Goal: Task Accomplishment & Management: Use online tool/utility

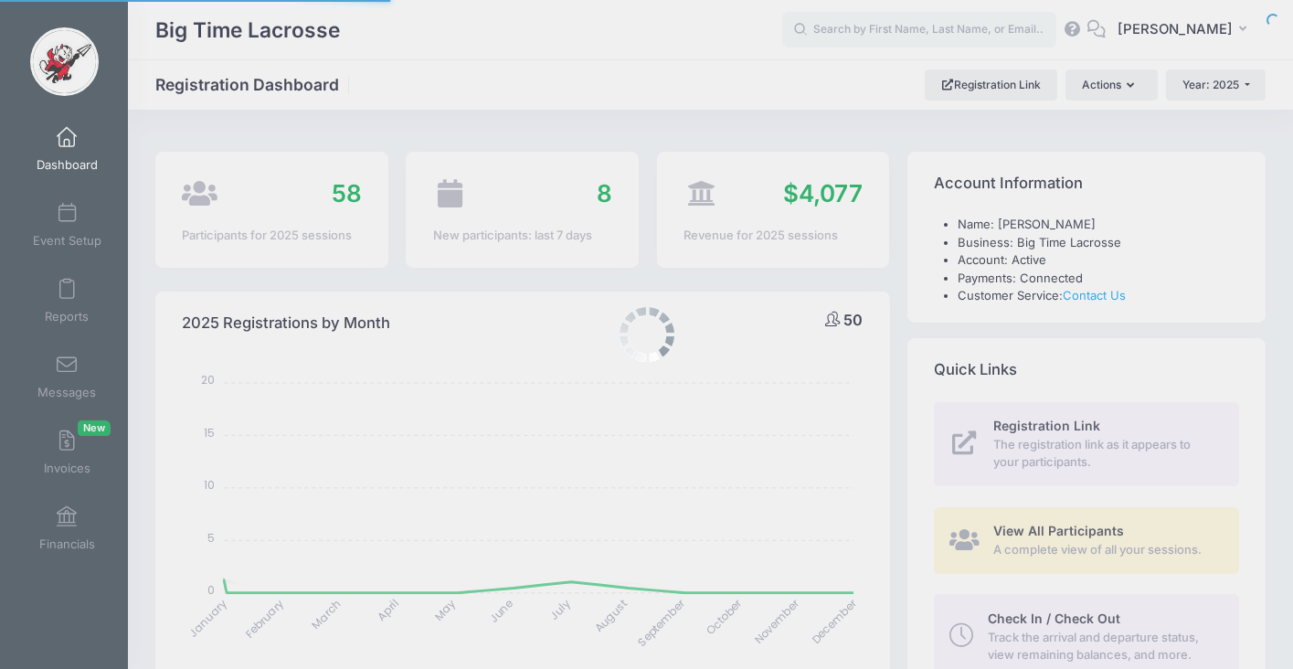
select select
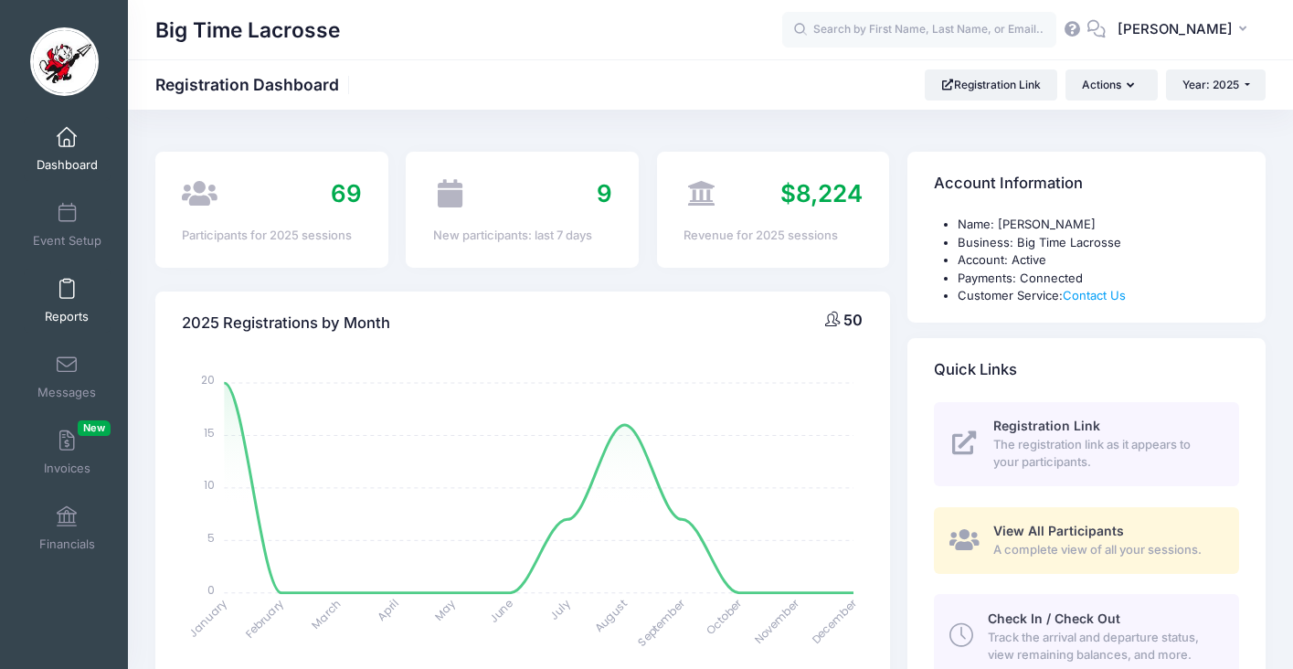
click at [67, 292] on span at bounding box center [67, 290] width 0 height 20
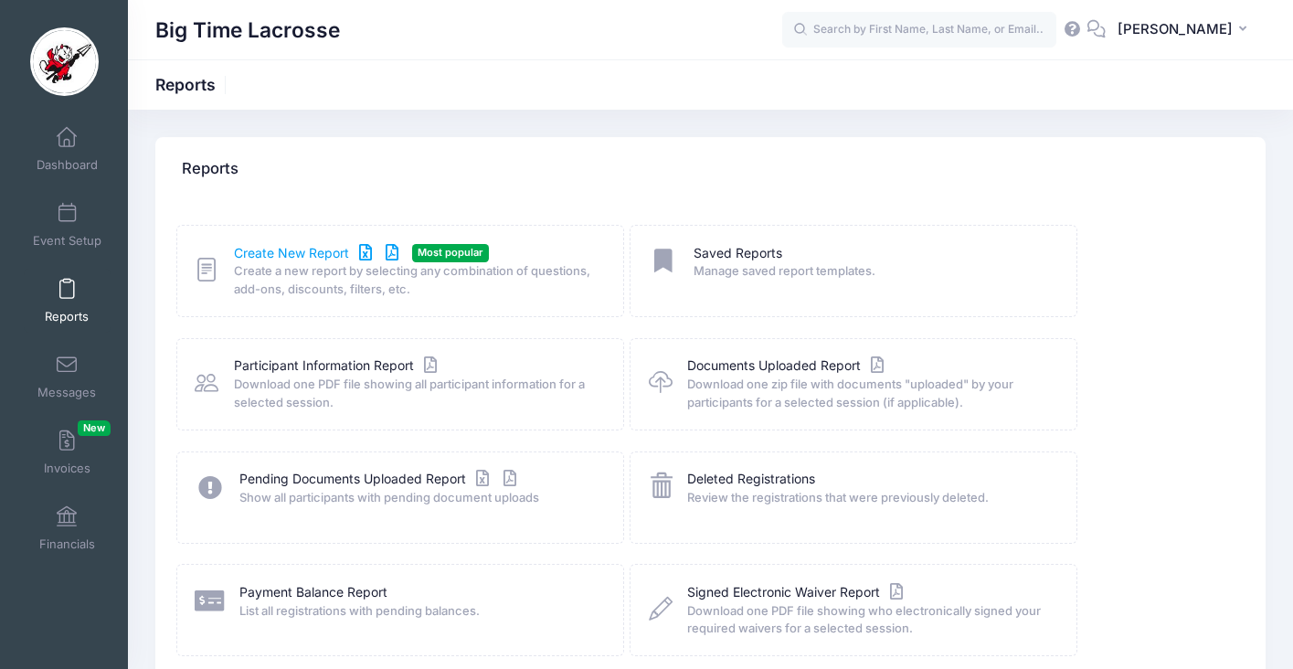
click at [302, 250] on link "Create New Report" at bounding box center [319, 253] width 170 height 19
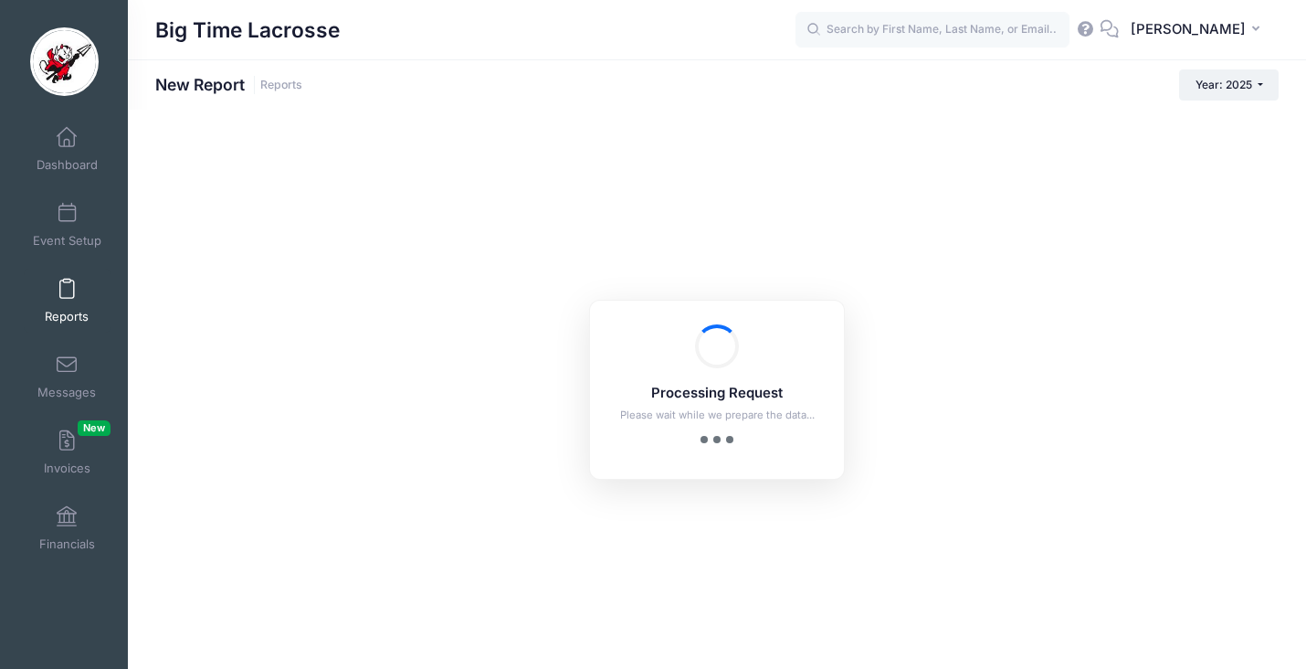
checkbox input "true"
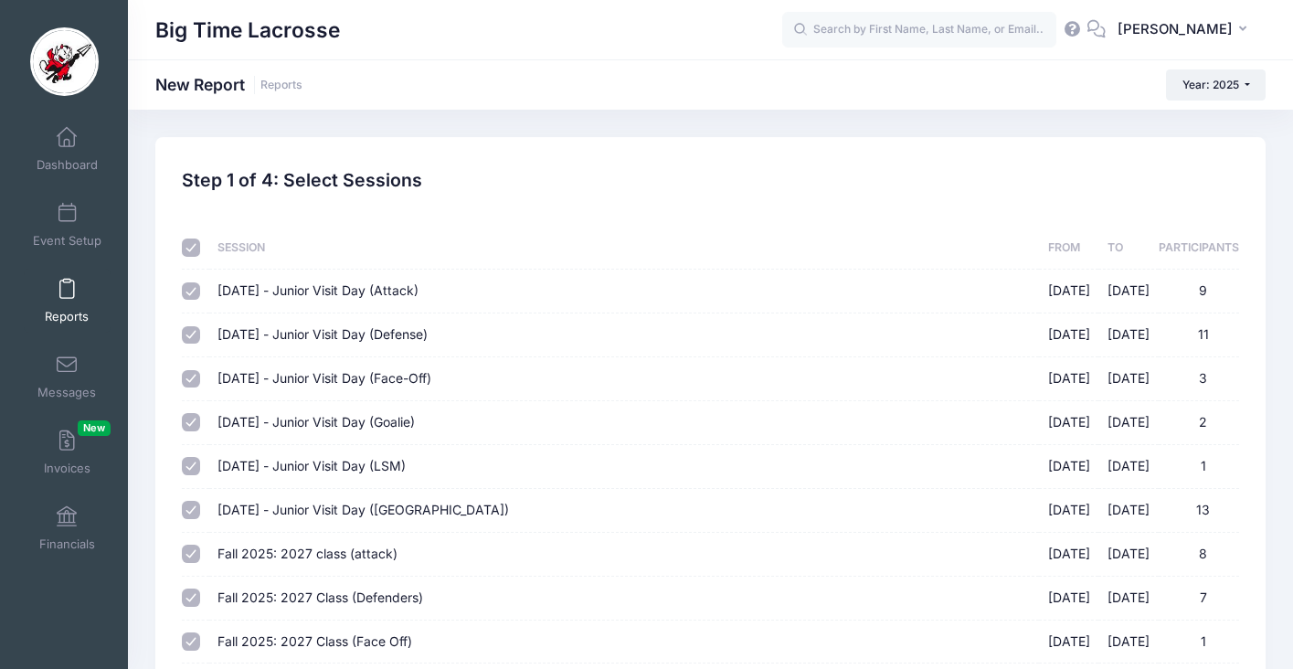
click at [195, 250] on input "checkbox" at bounding box center [191, 247] width 18 height 18
checkbox input "false"
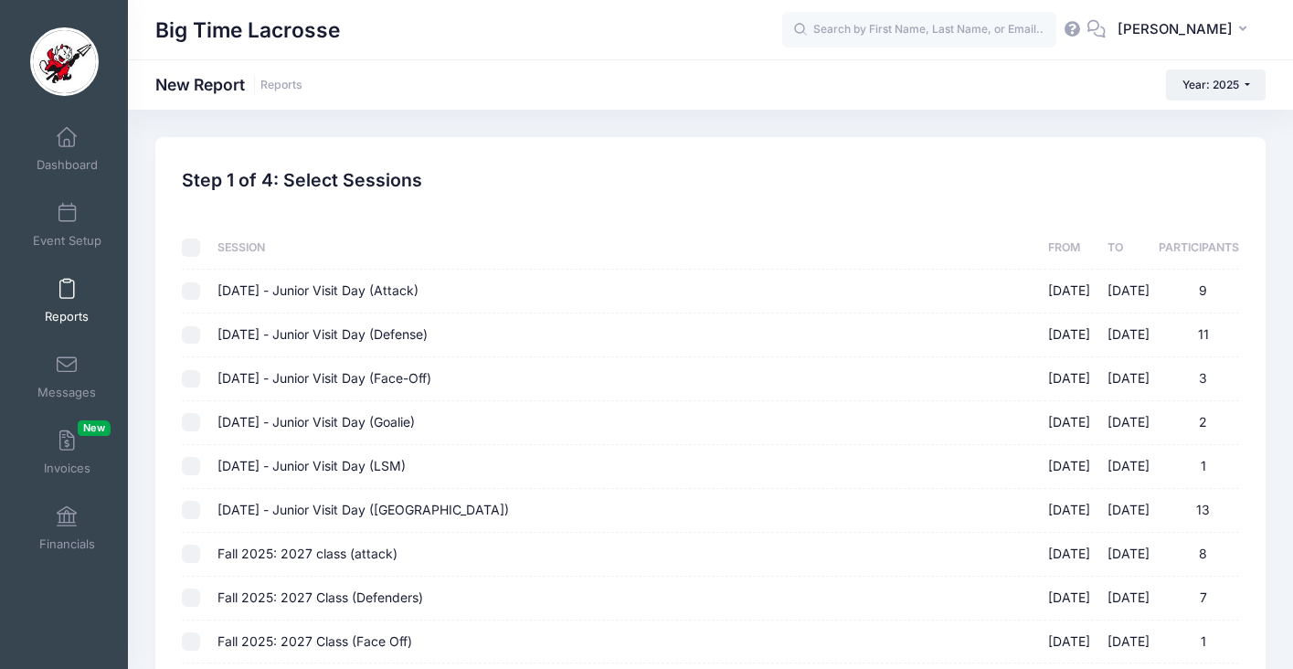
checkbox input "false"
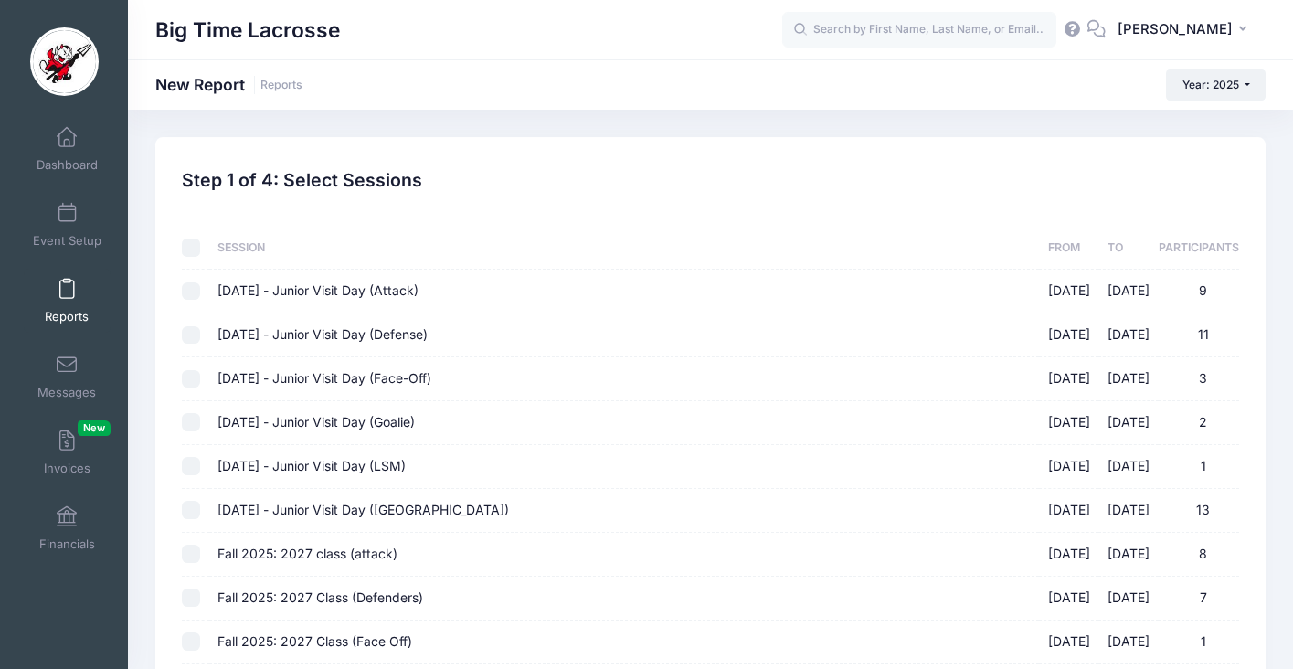
checkbox input "false"
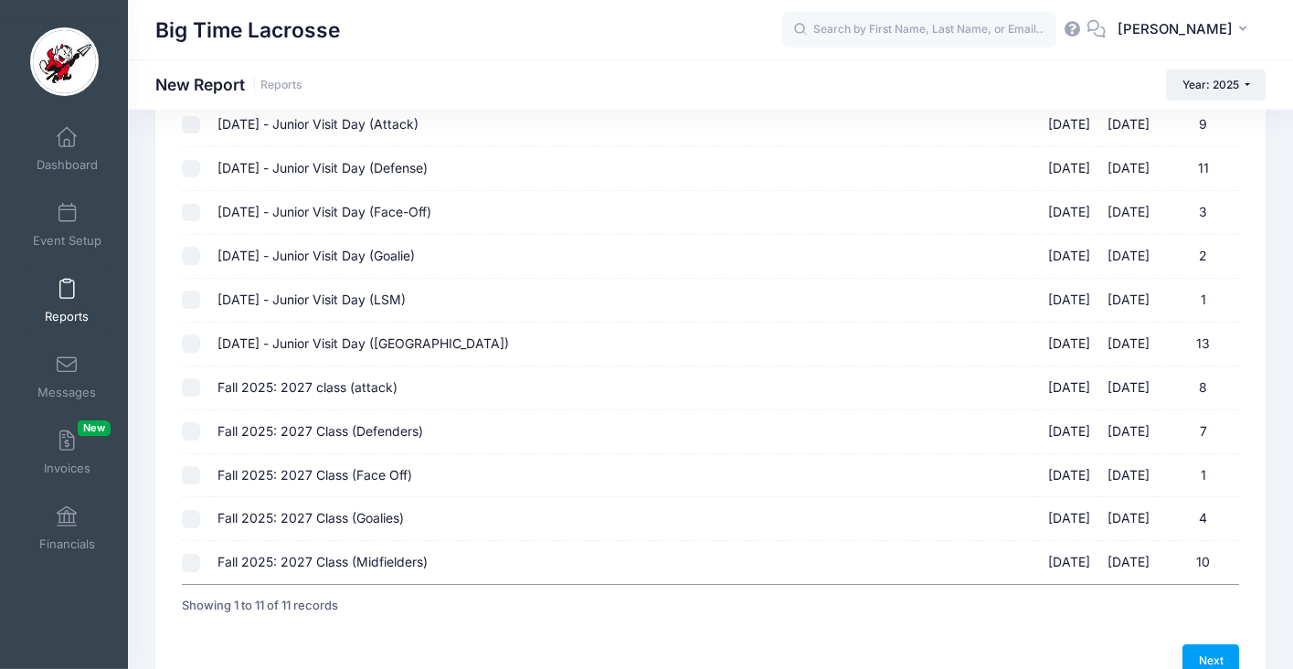
scroll to position [263, 0]
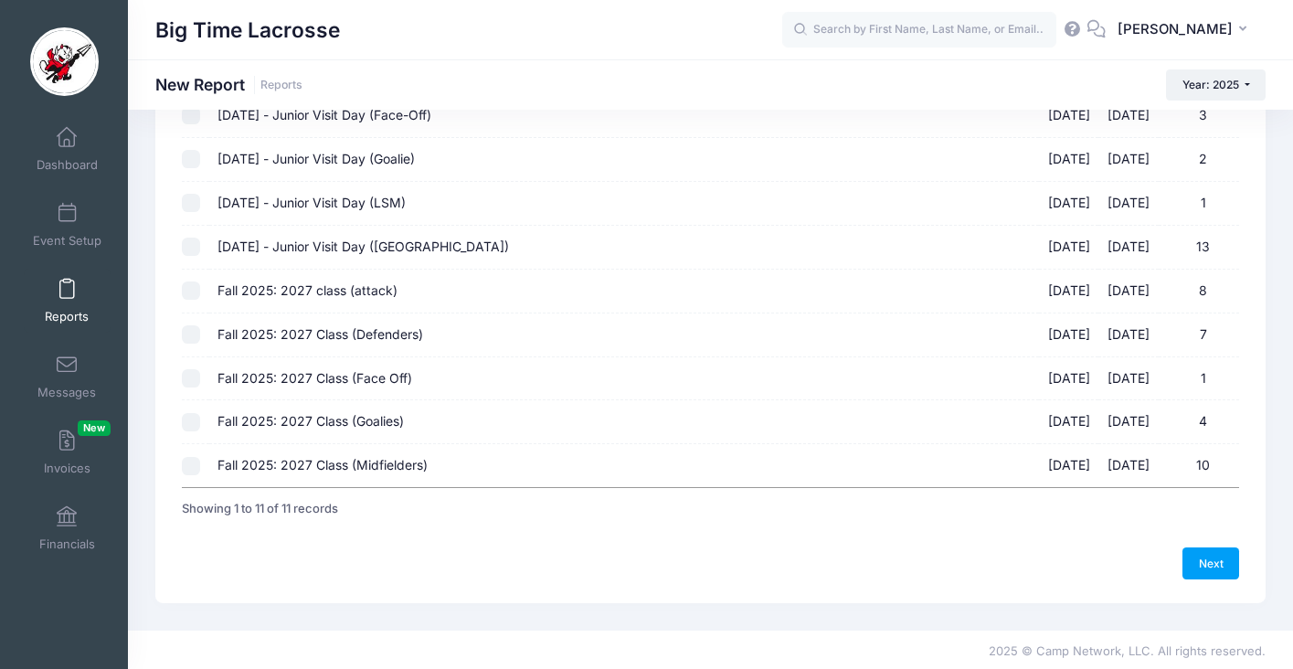
click at [196, 290] on input "Fall 2025: 2027 class (attack) 10/05/2025 - 10/05/2025 8" at bounding box center [191, 290] width 18 height 18
checkbox input "true"
click at [187, 335] on input "Fall 2025: 2027 Class (Defenders) 10/05/2025 - 10/05/2025 7" at bounding box center [191, 334] width 18 height 18
checkbox input "true"
click at [197, 375] on input "Fall 2025: 2027 Class (Face Off) 10/05/2025 - 10/05/2025 1" at bounding box center [191, 378] width 18 height 18
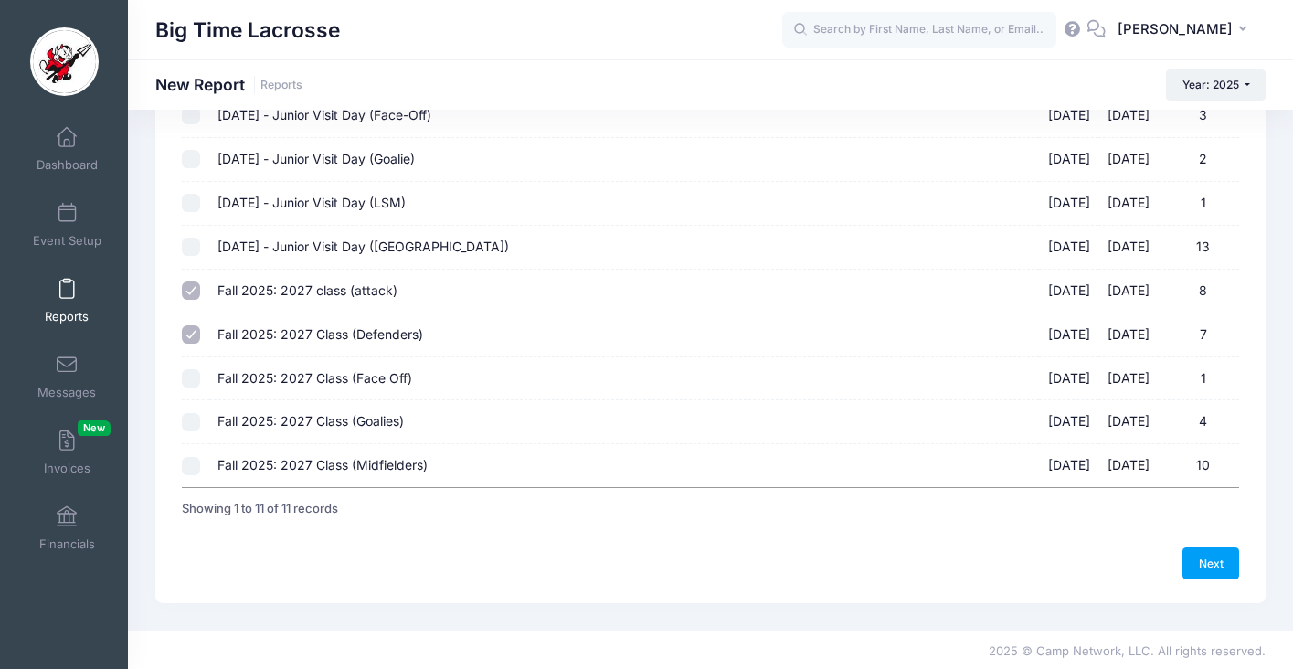
checkbox input "true"
drag, startPoint x: 189, startPoint y: 417, endPoint x: 192, endPoint y: 454, distance: 37.6
click at [190, 418] on input "Fall 2025: 2027 Class (Goalies) 10/05/2025 - 10/05/2025 4" at bounding box center [191, 422] width 18 height 18
checkbox input "true"
drag, startPoint x: 196, startPoint y: 470, endPoint x: 205, endPoint y: 464, distance: 11.2
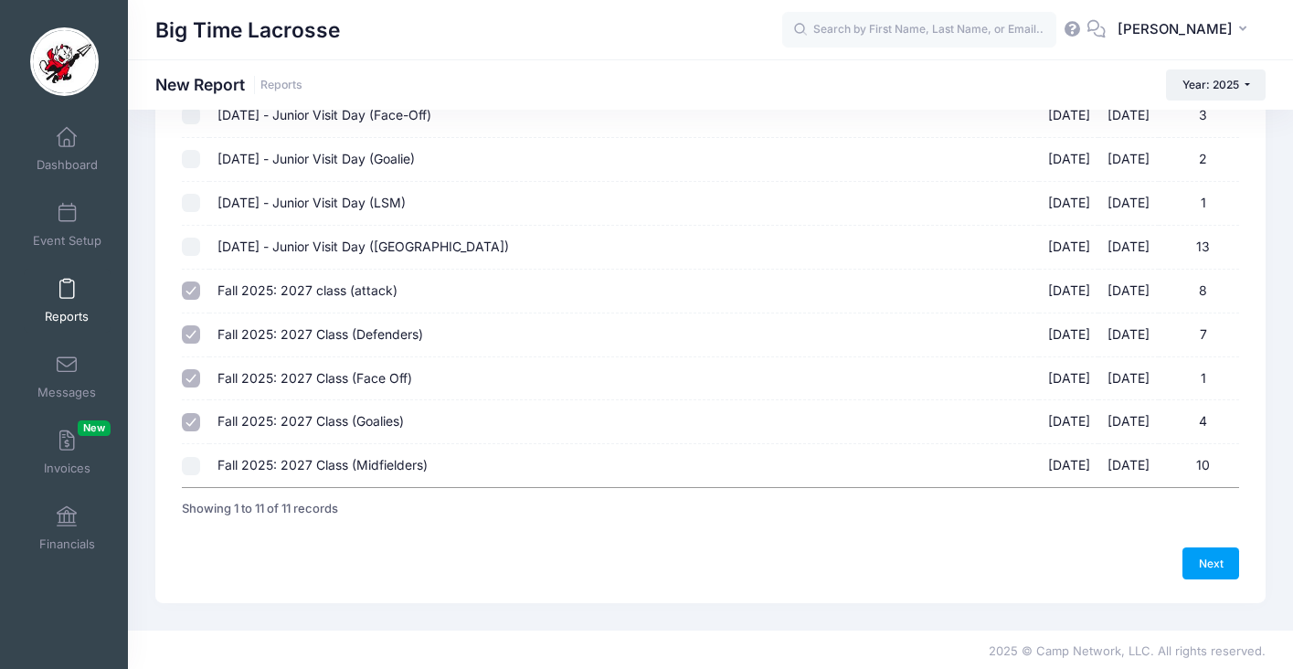
click at [196, 470] on input "Fall 2025: 2027 Class (Midfielders) 10/05/2025 - 10/05/2025 10" at bounding box center [191, 466] width 18 height 18
checkbox input "true"
click at [1211, 561] on link "Next" at bounding box center [1210, 562] width 57 height 31
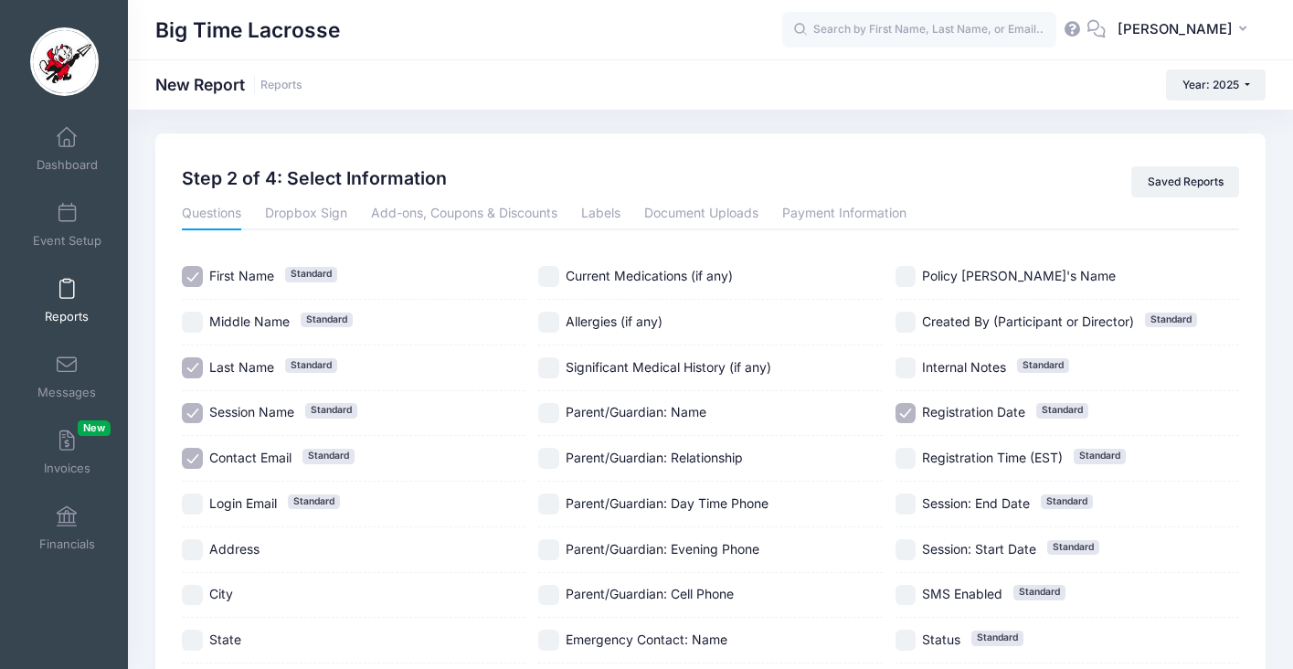
scroll to position [0, 0]
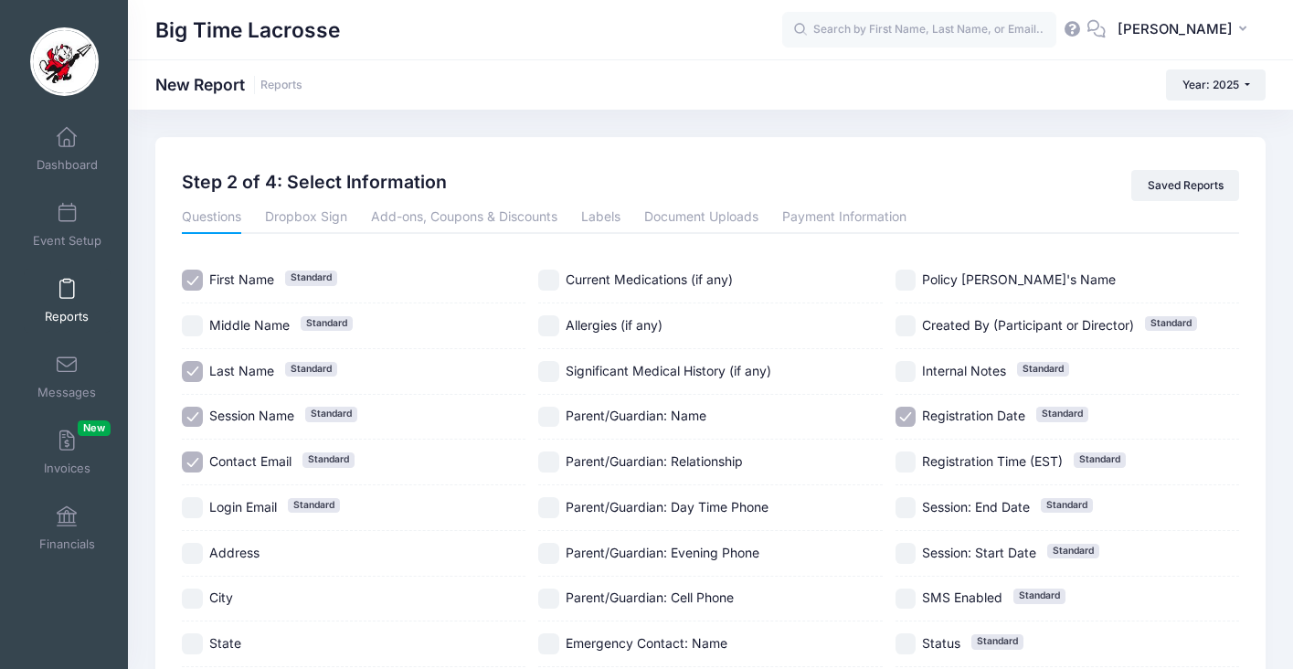
click at [192, 415] on input "Session Name Standard" at bounding box center [192, 417] width 21 height 21
checkbox input "false"
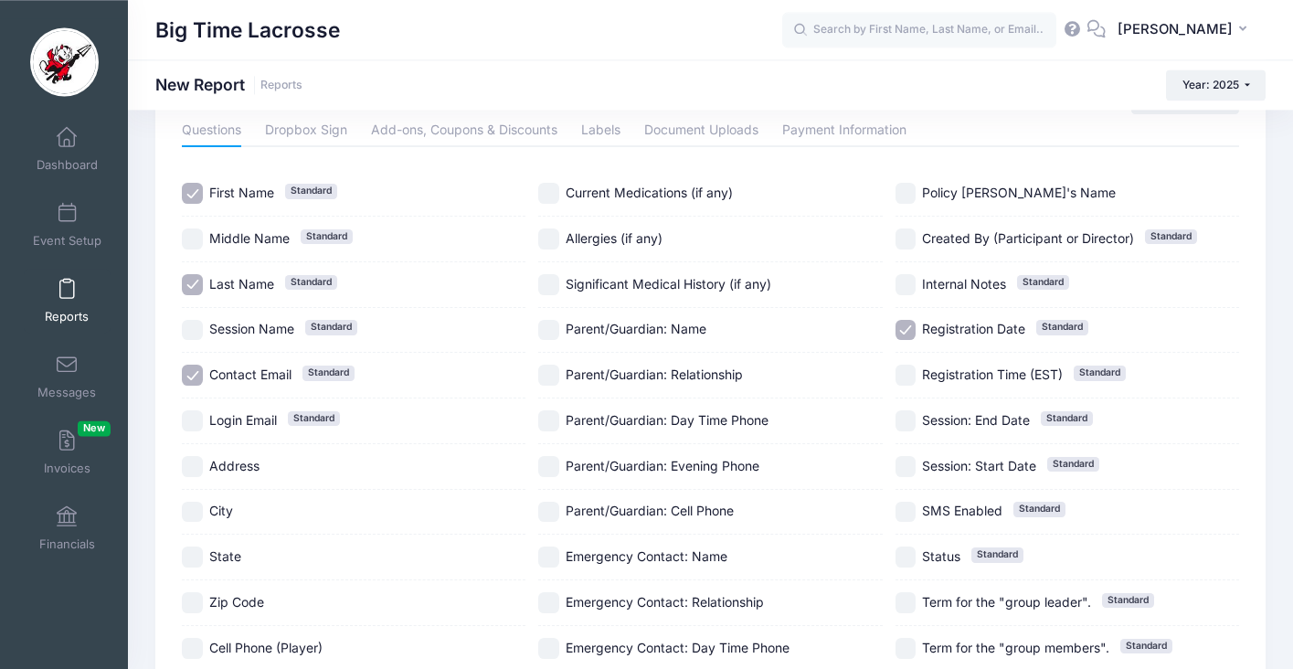
scroll to position [292, 0]
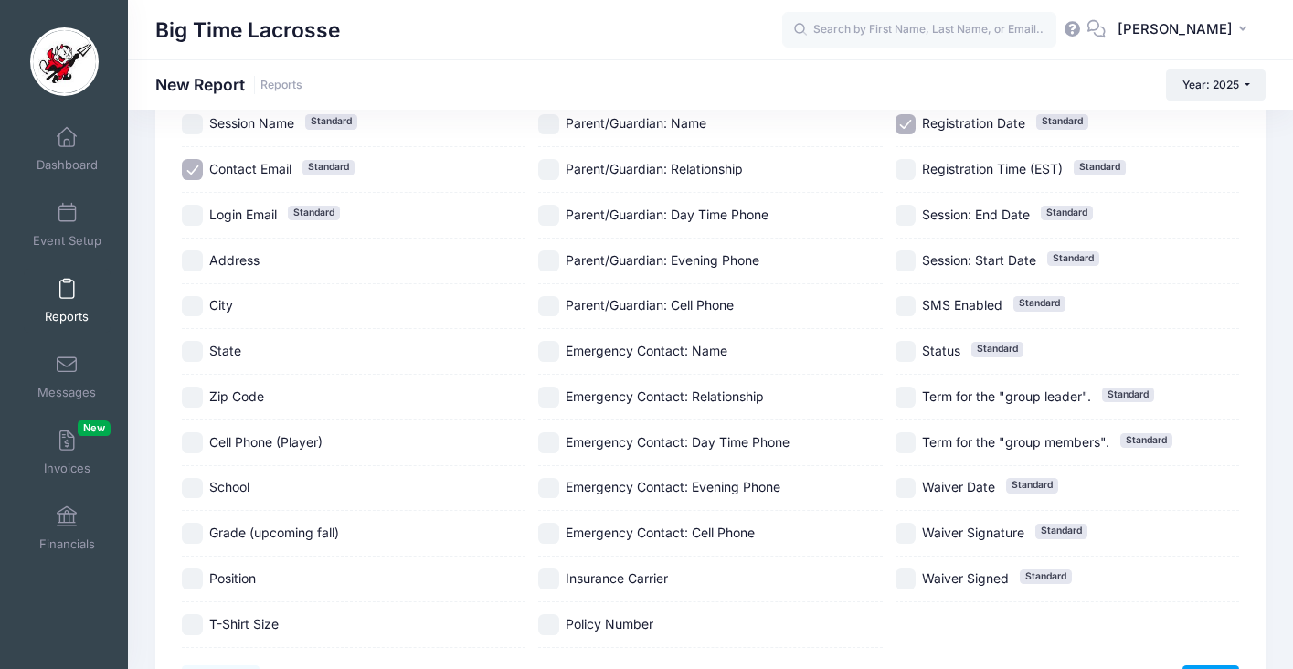
click at [194, 489] on input "School" at bounding box center [192, 488] width 21 height 21
checkbox input "true"
click at [196, 579] on input "Position" at bounding box center [192, 578] width 21 height 21
checkbox input "true"
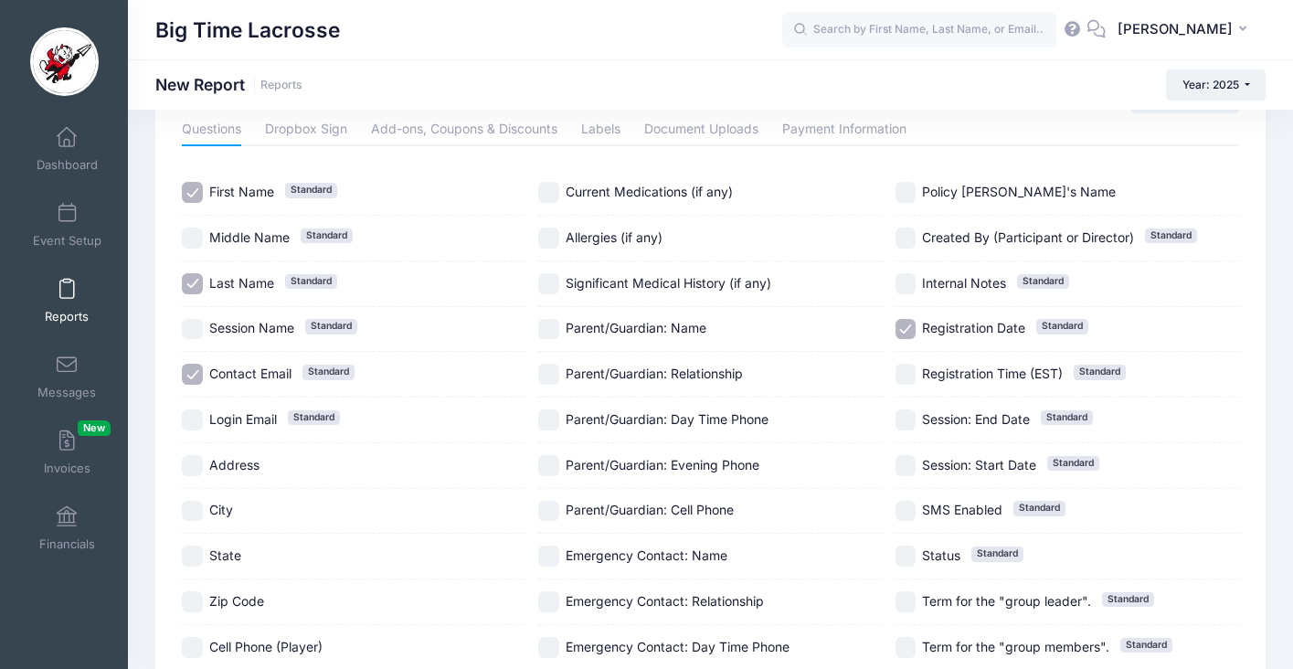
click at [903, 325] on input "Registration Date Standard" at bounding box center [905, 329] width 21 height 21
checkbox input "false"
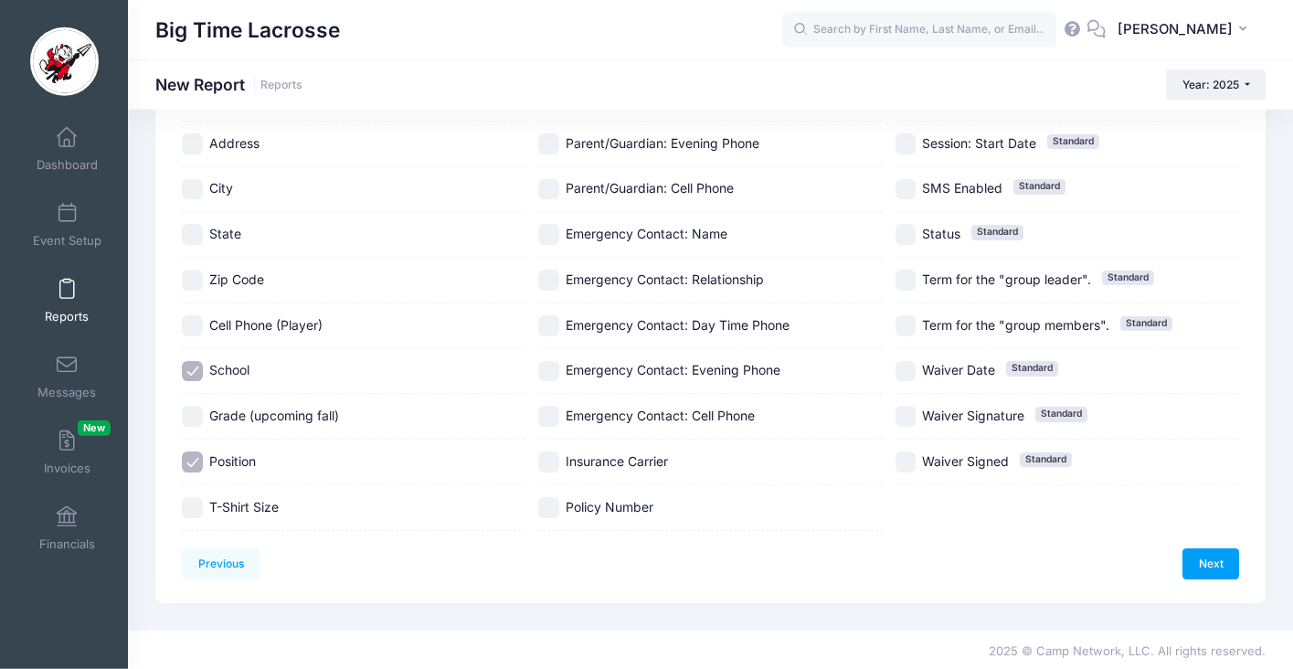
scroll to position [413, 0]
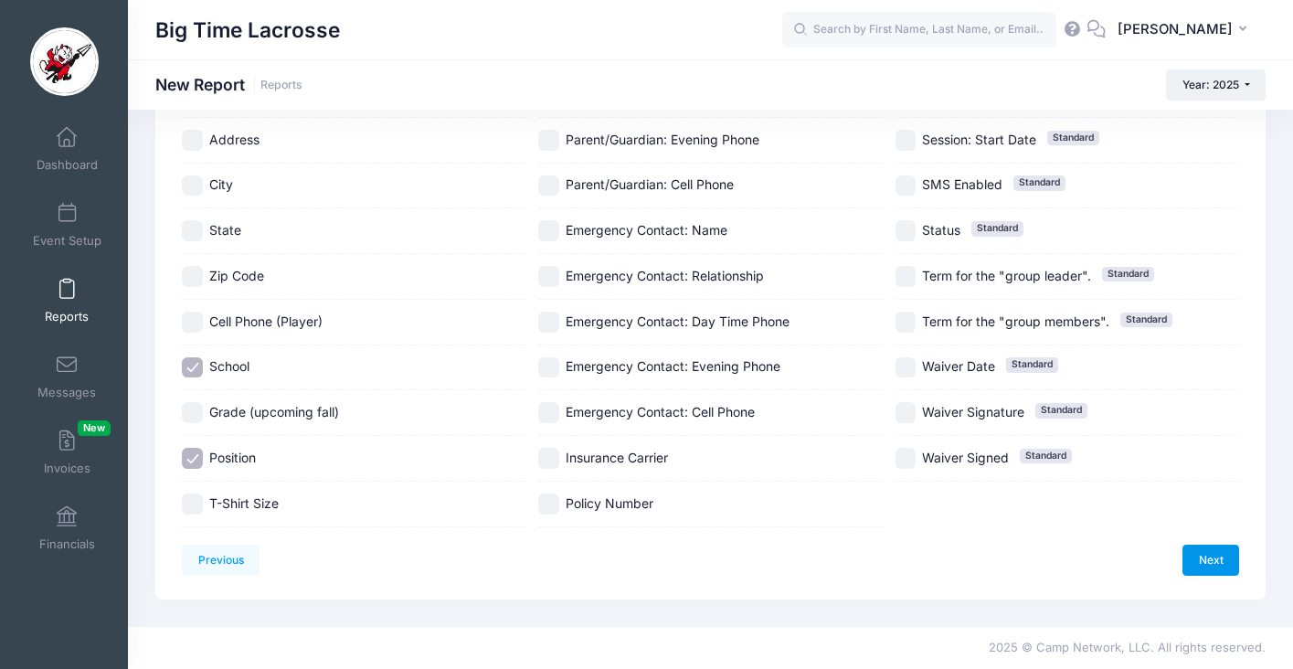
click at [1207, 561] on link "Next" at bounding box center [1210, 559] width 57 height 31
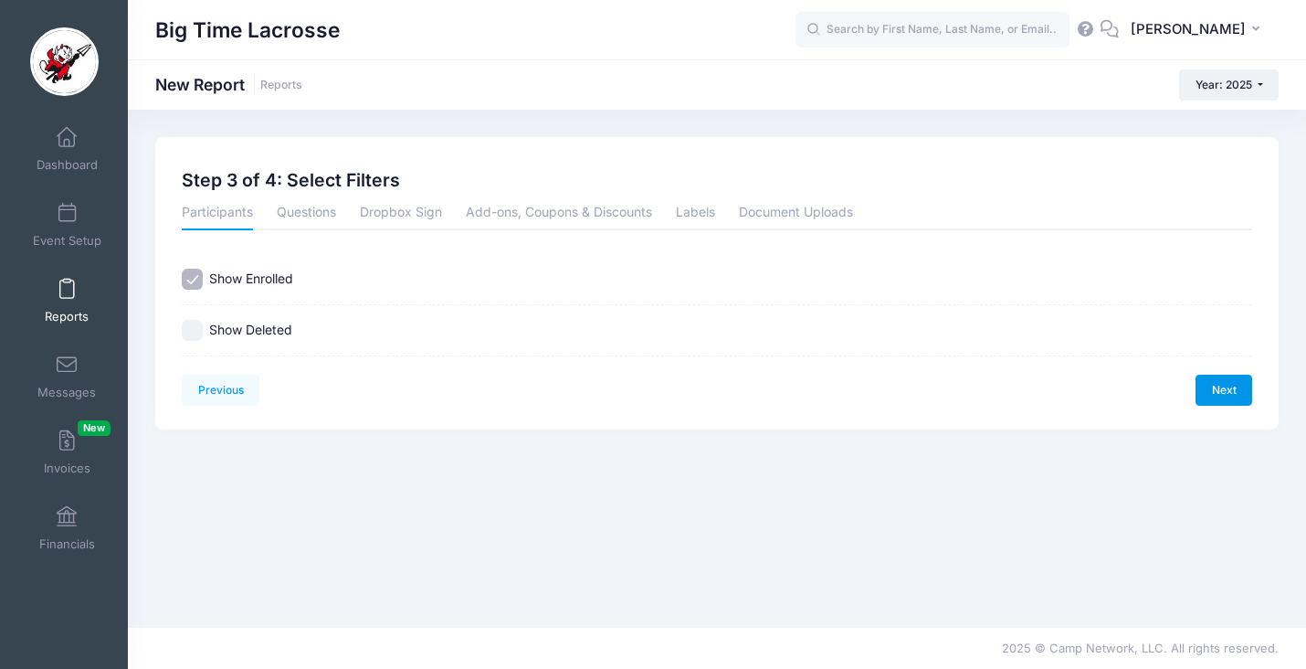
click at [1237, 392] on link "Next" at bounding box center [1224, 390] width 57 height 31
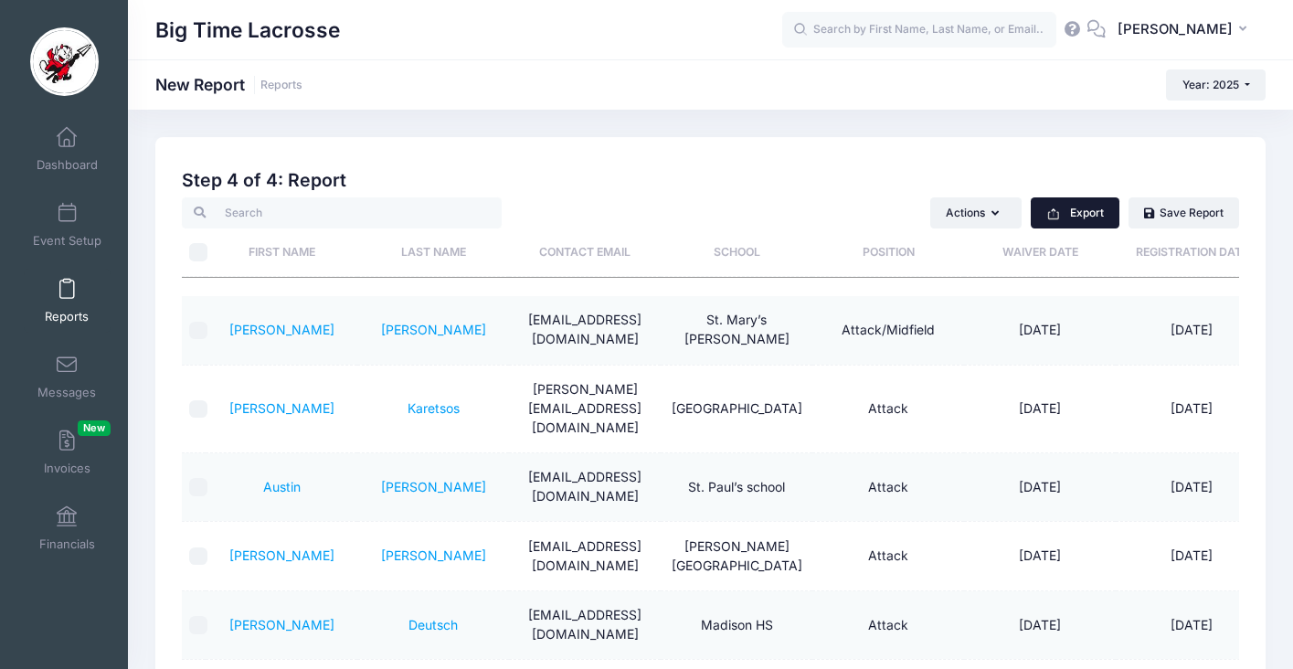
click at [1074, 216] on button "Export" at bounding box center [1075, 212] width 89 height 31
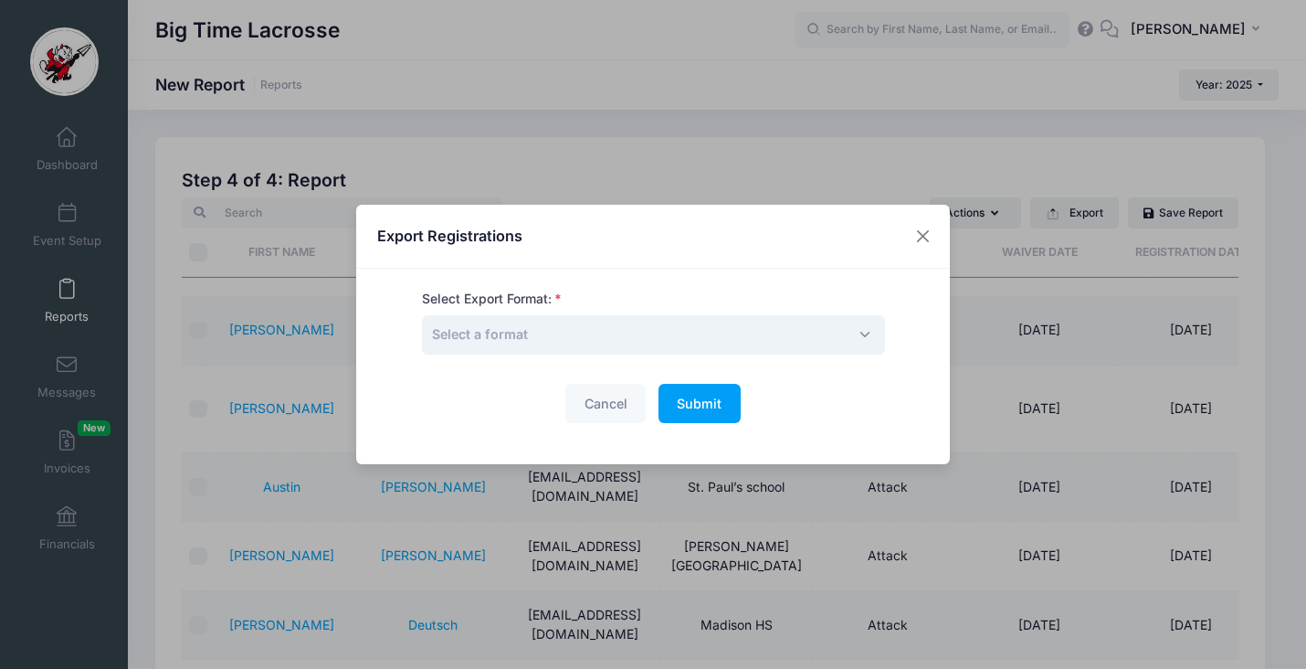
click at [739, 328] on span "Select a format" at bounding box center [653, 334] width 463 height 39
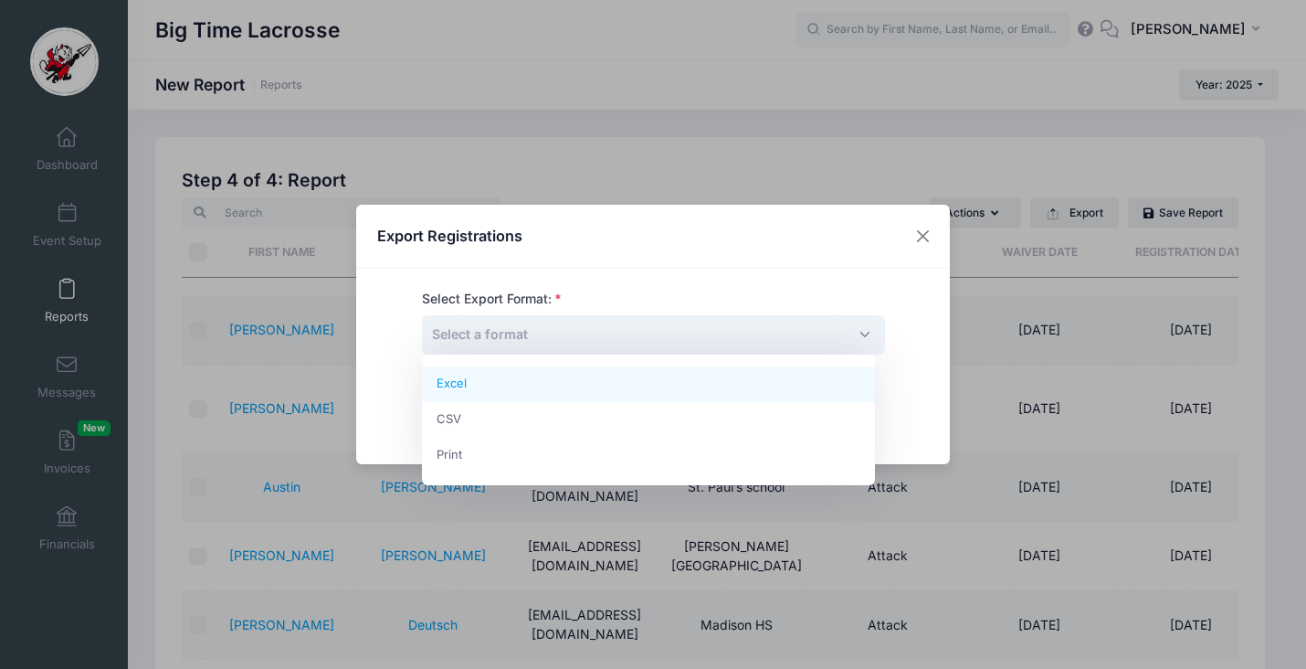
select select "excel"
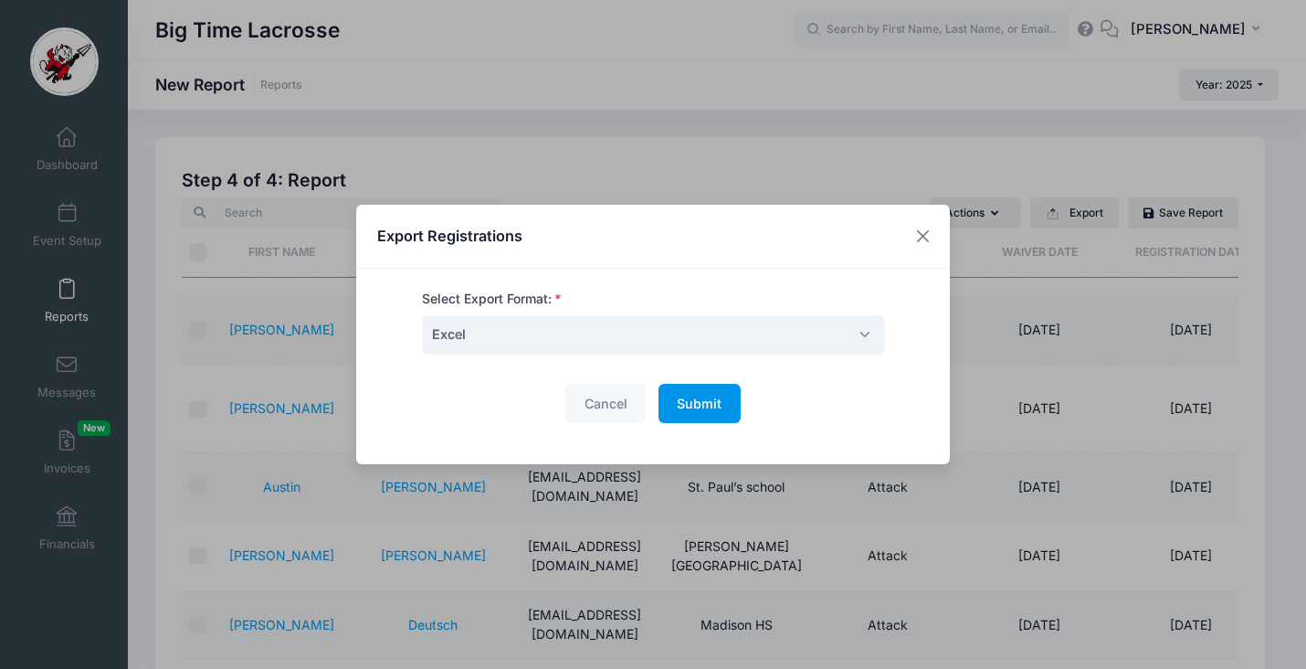
click at [710, 397] on span "Submit" at bounding box center [699, 404] width 45 height 16
